Goal: Task Accomplishment & Management: Use online tool/utility

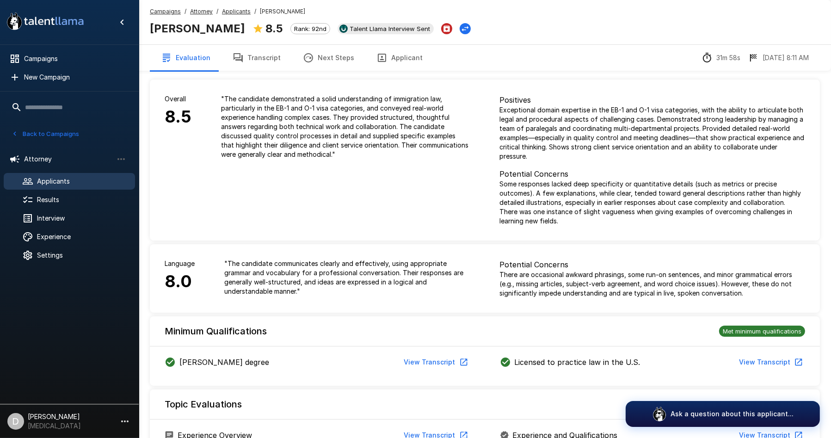
click at [78, 178] on span "Applicants" at bounding box center [82, 181] width 91 height 9
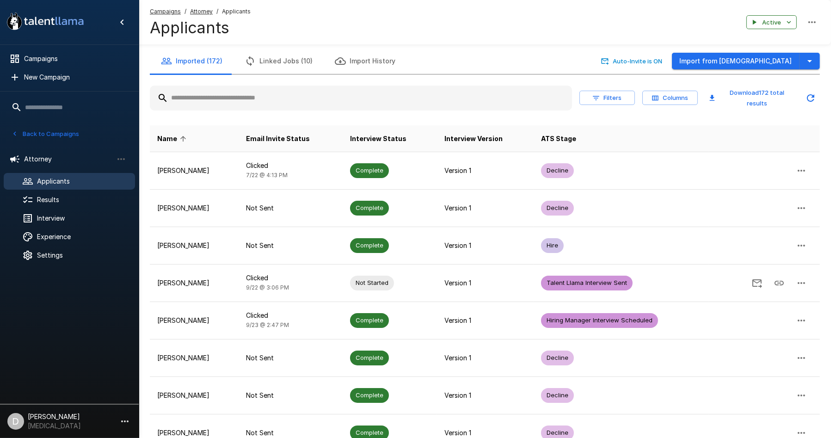
click at [217, 93] on input "text" at bounding box center [361, 98] width 422 height 17
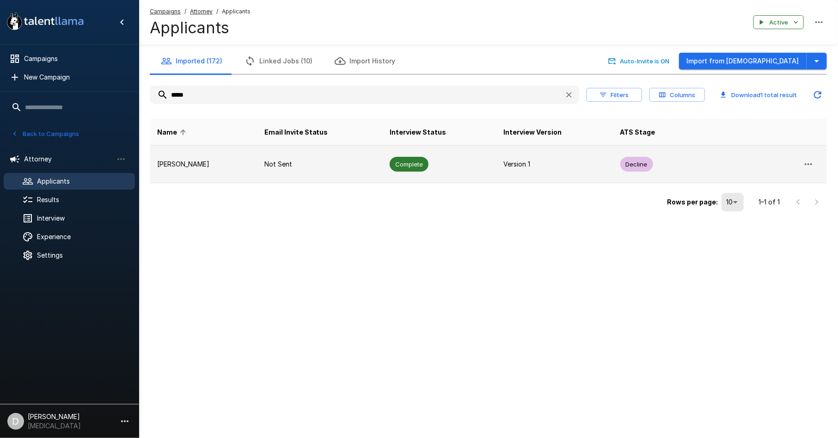
type input "*****"
click at [218, 161] on p "[PERSON_NAME]" at bounding box center [203, 164] width 92 height 9
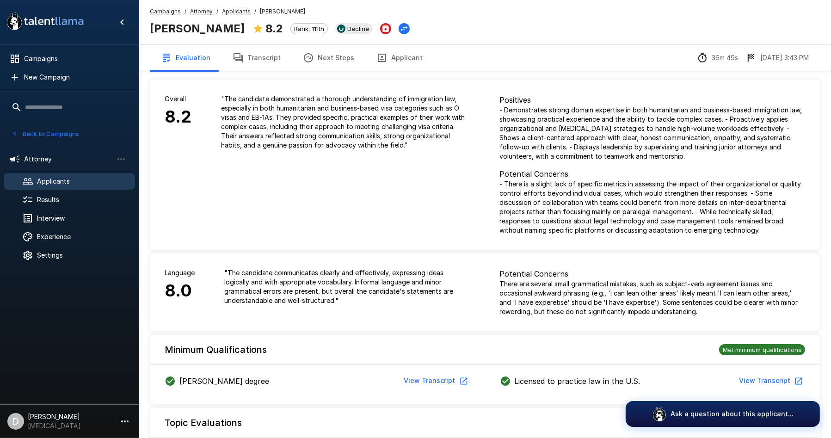
click at [317, 58] on button "Next Steps" at bounding box center [329, 58] width 74 height 26
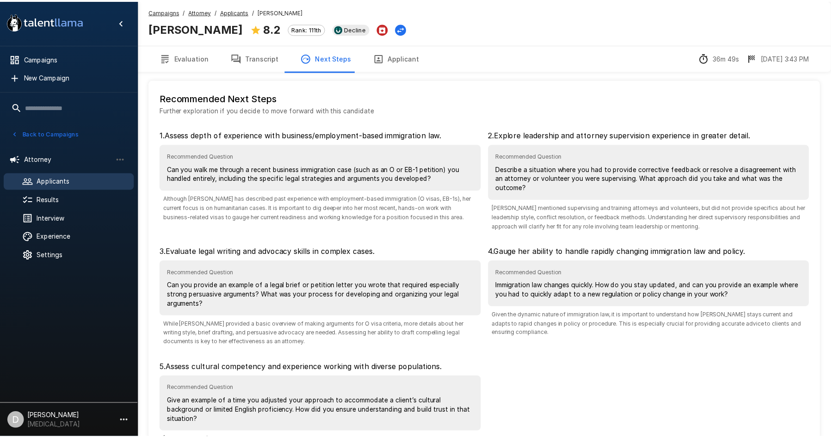
scroll to position [72, 0]
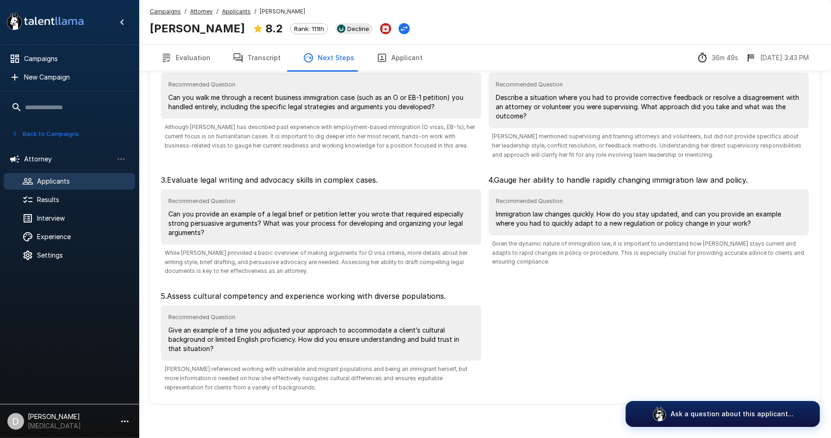
click at [244, 57] on button "Transcript" at bounding box center [257, 58] width 70 height 26
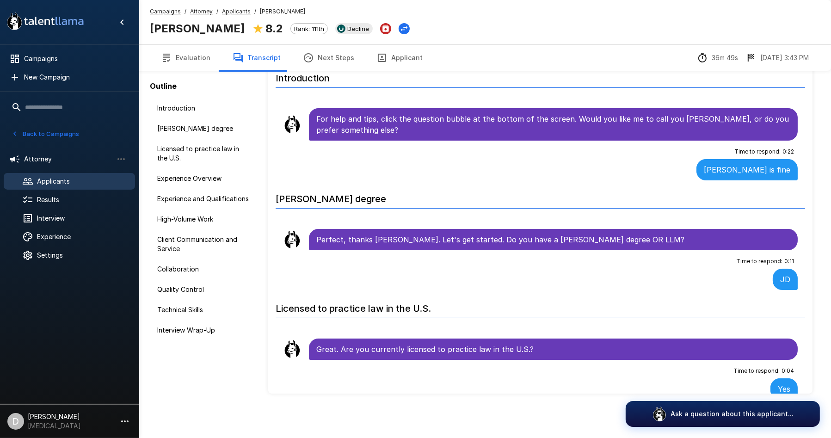
scroll to position [43, 0]
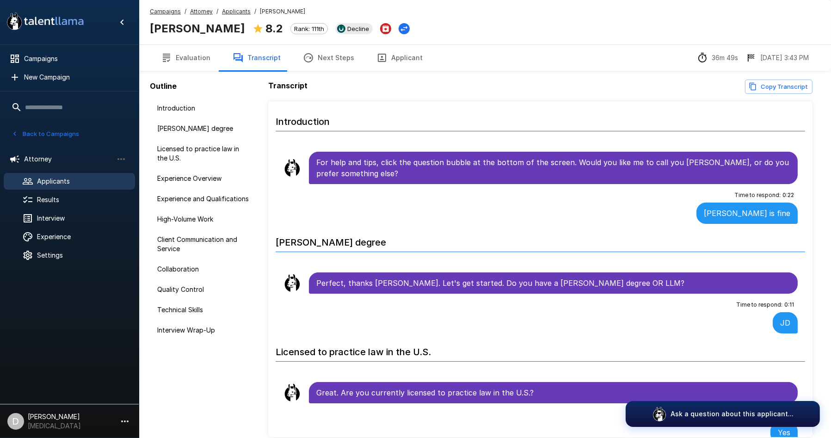
click at [768, 94] on div "Transcript Copy Transcript Introduction For help and tips, click the question b…" at bounding box center [484, 258] width 668 height 357
click at [767, 91] on button "Copy Transcript" at bounding box center [779, 87] width 68 height 14
